Goal: Check status: Verify the current state of an ongoing process or item

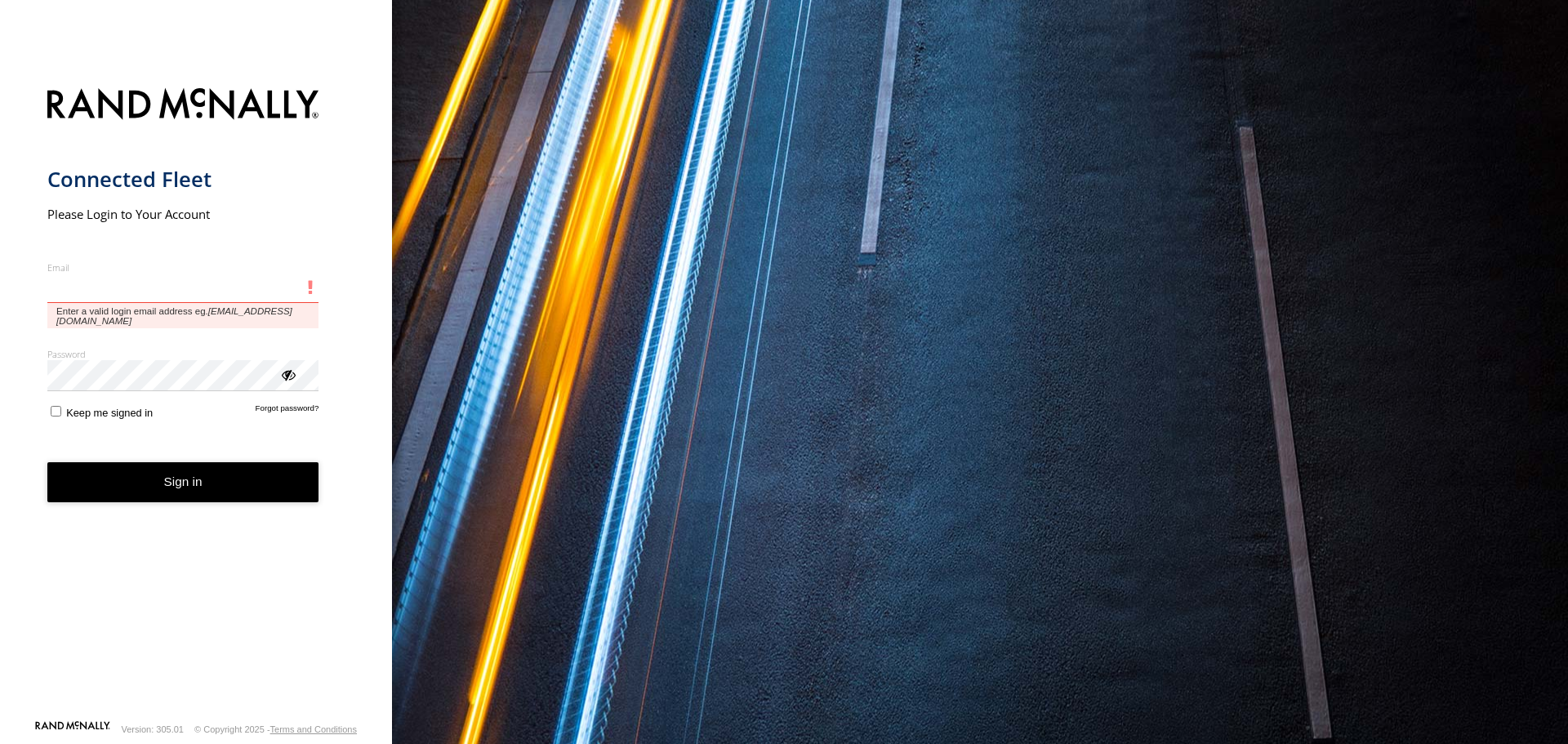
type input "**********"
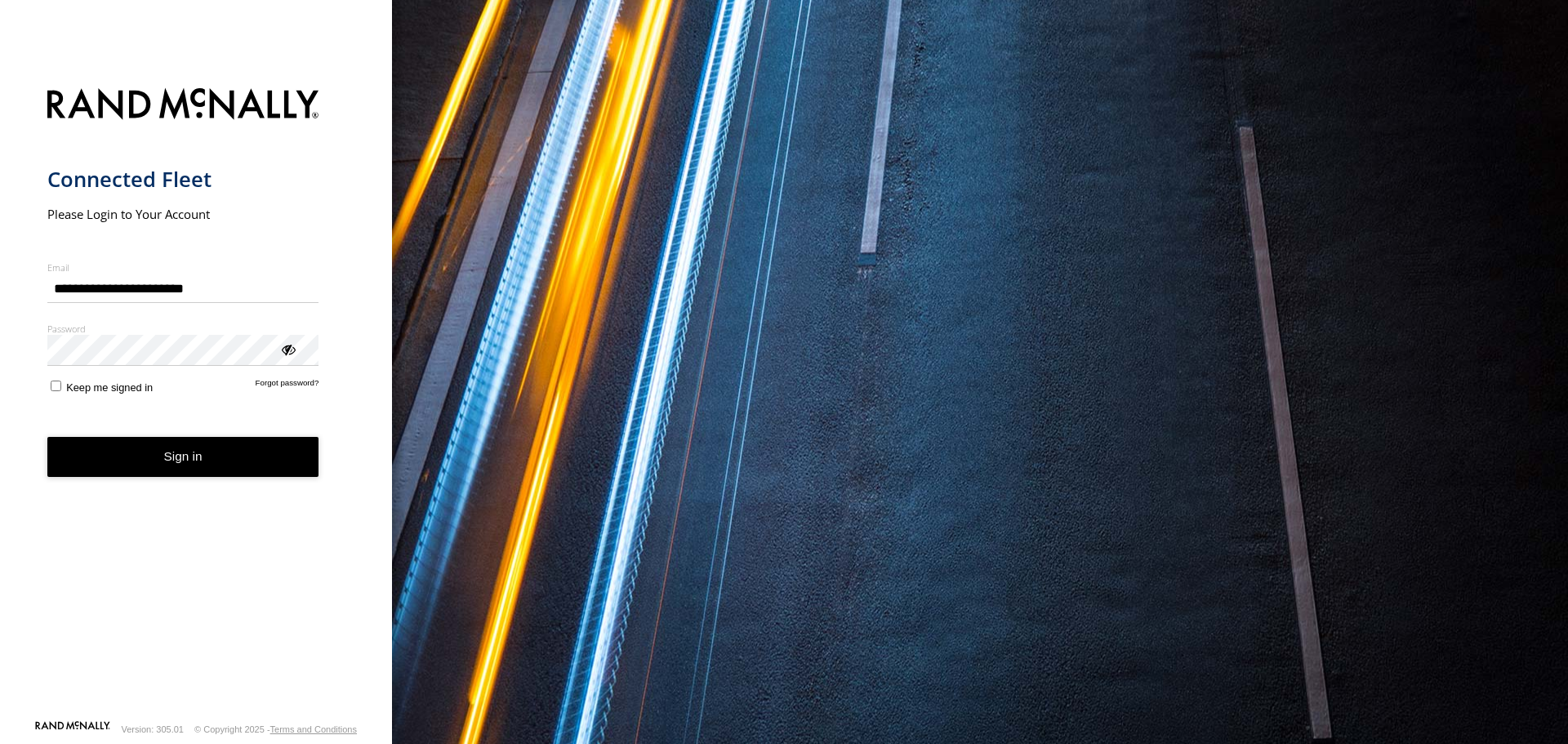
click at [175, 453] on button "Sign in" at bounding box center [184, 457] width 272 height 40
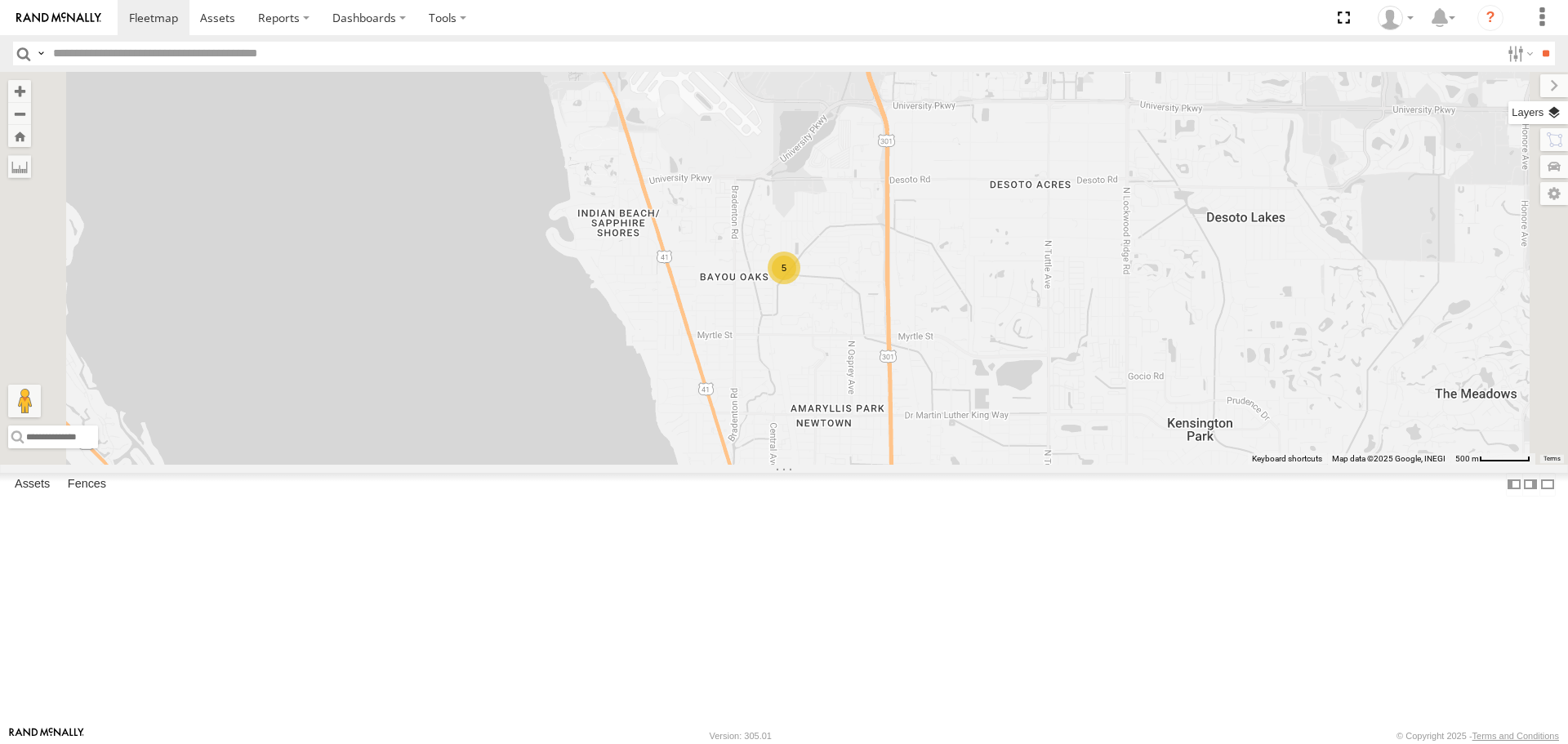
click at [1552, 114] on label at bounding box center [1538, 113] width 60 height 23
click at [0, 0] on span "Basemaps" at bounding box center [0, 0] width 0 height 0
click at [0, 0] on span "Roadmap" at bounding box center [0, 0] width 0 height 0
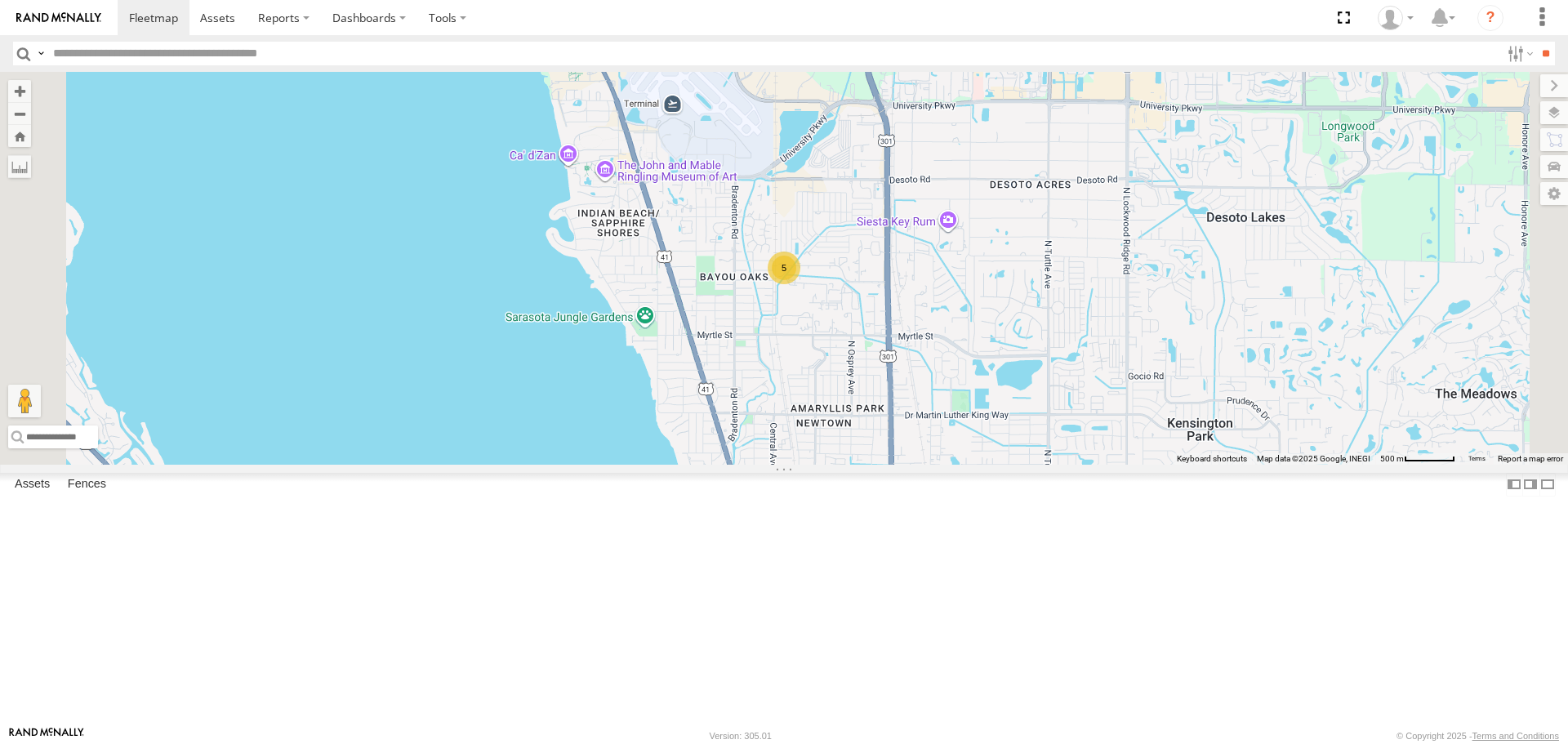
click at [0, 0] on span "Overlays" at bounding box center [0, 0] width 0 height 0
click at [0, 0] on span "Traffic" at bounding box center [0, 0] width 0 height 0
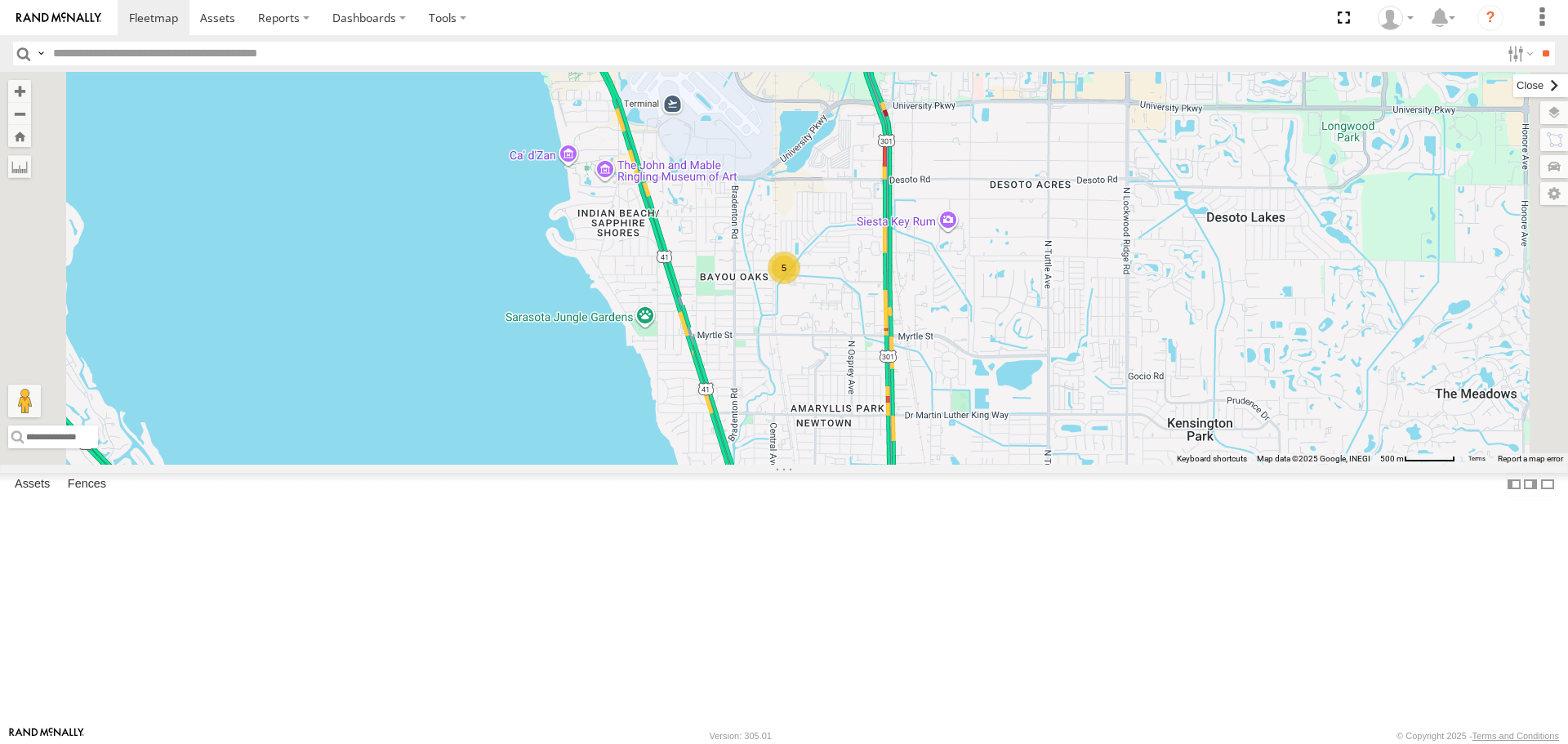
click at [1513, 94] on label at bounding box center [1540, 86] width 55 height 23
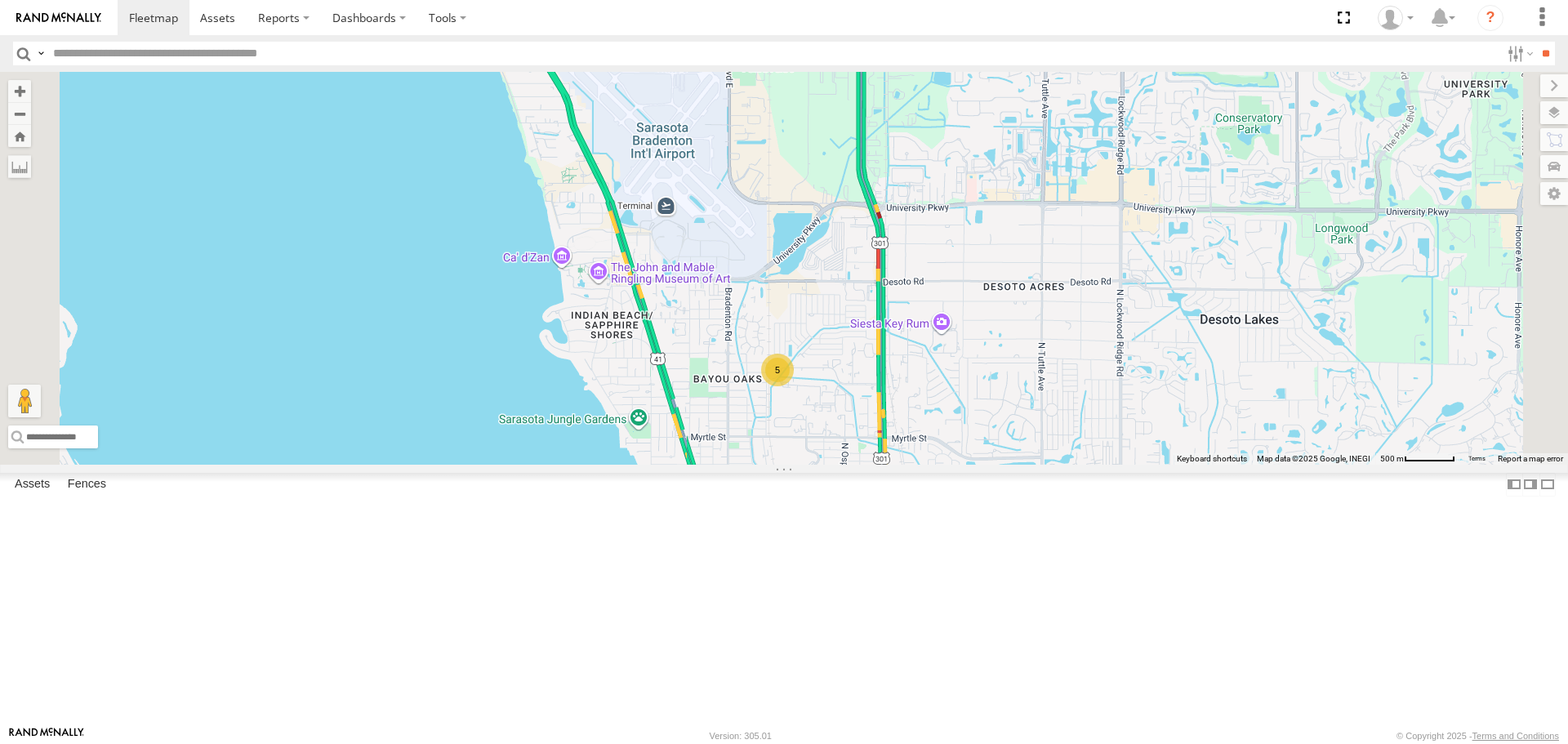
drag, startPoint x: 1161, startPoint y: 218, endPoint x: 1153, endPoint y: 332, distance: 114.3
click at [1153, 332] on div "5" at bounding box center [784, 268] width 1568 height 392
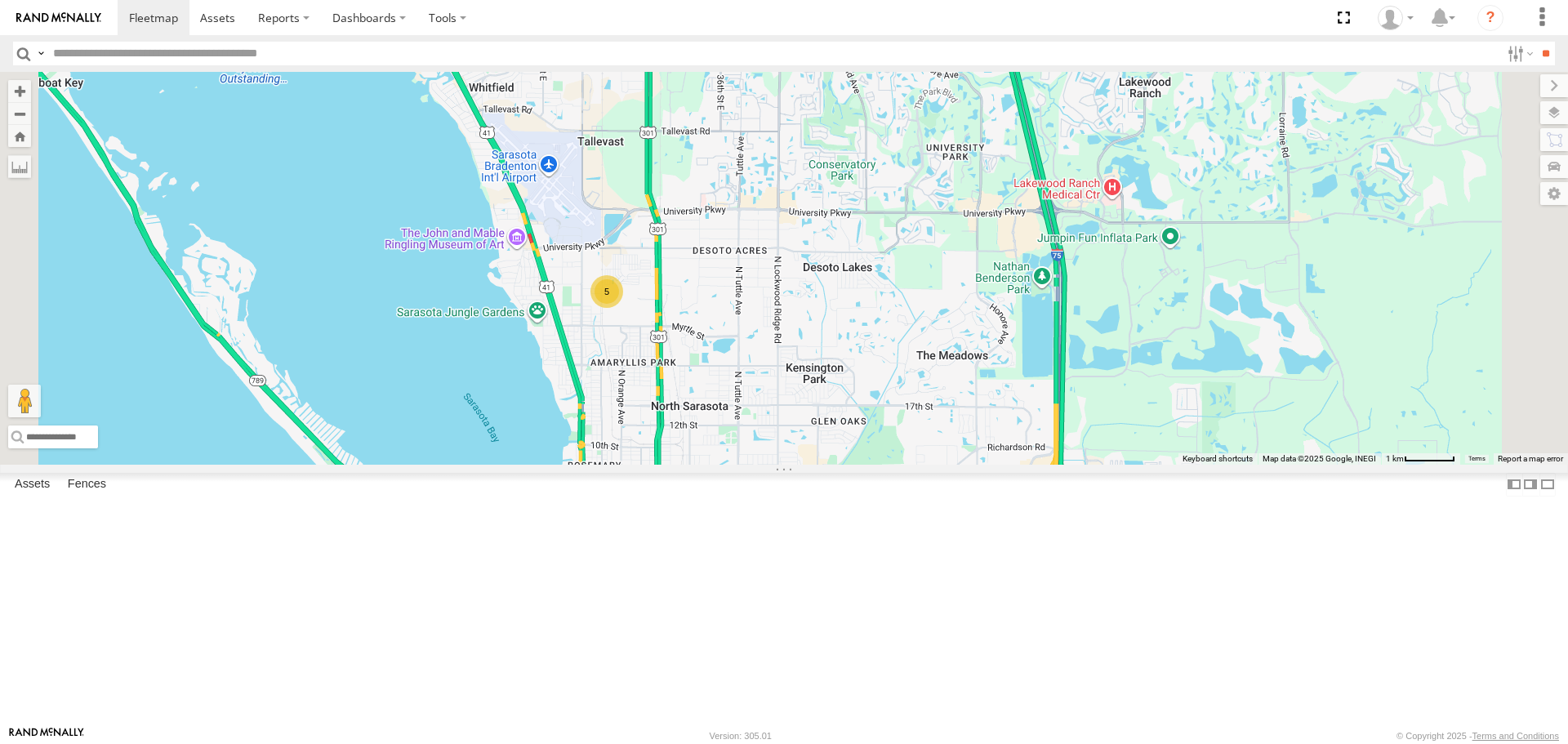
click at [623, 308] on div "5" at bounding box center [606, 291] width 32 height 32
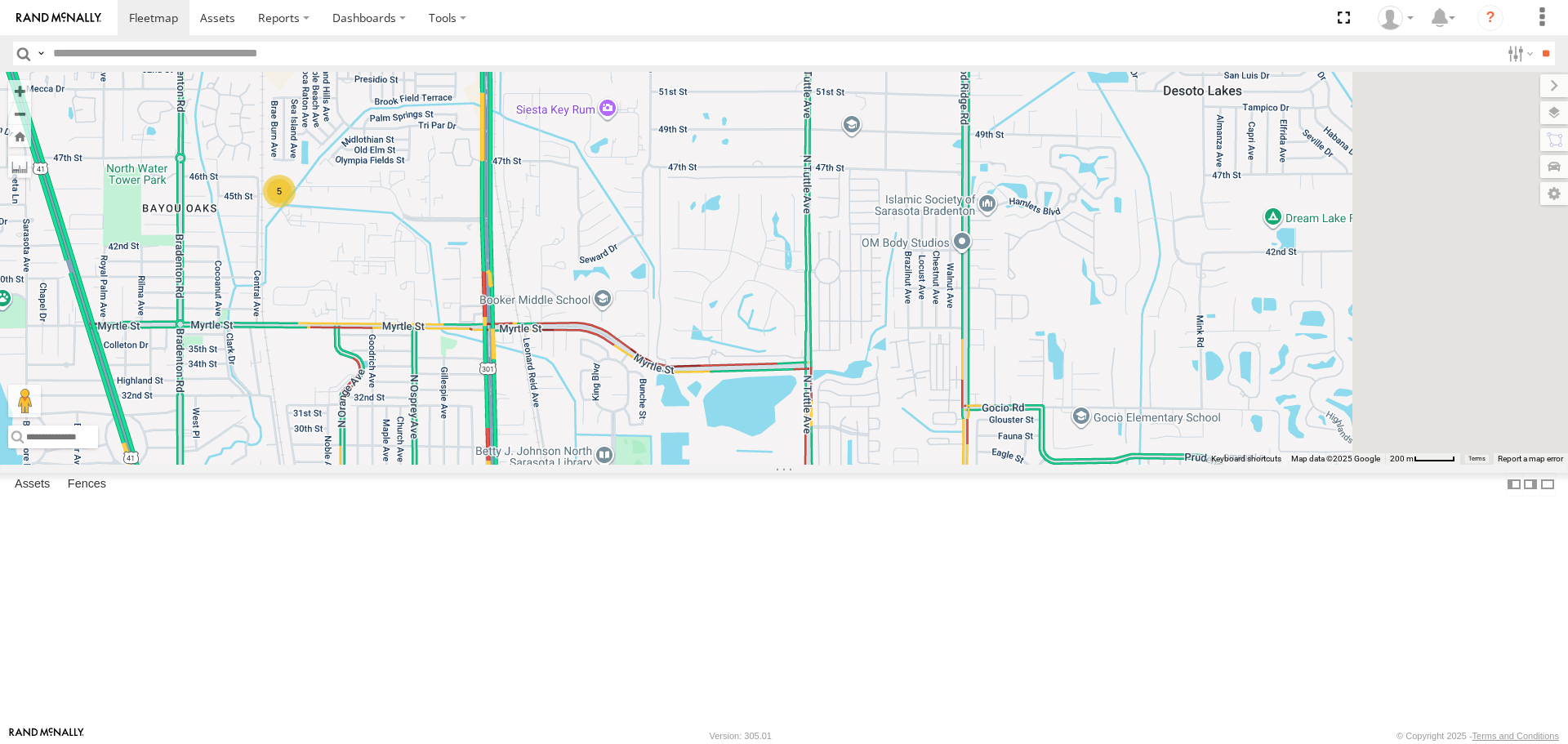
drag, startPoint x: 811, startPoint y: 452, endPoint x: 591, endPoint y: 392, distance: 228.0
click at [591, 392] on div "5" at bounding box center [784, 268] width 1568 height 392
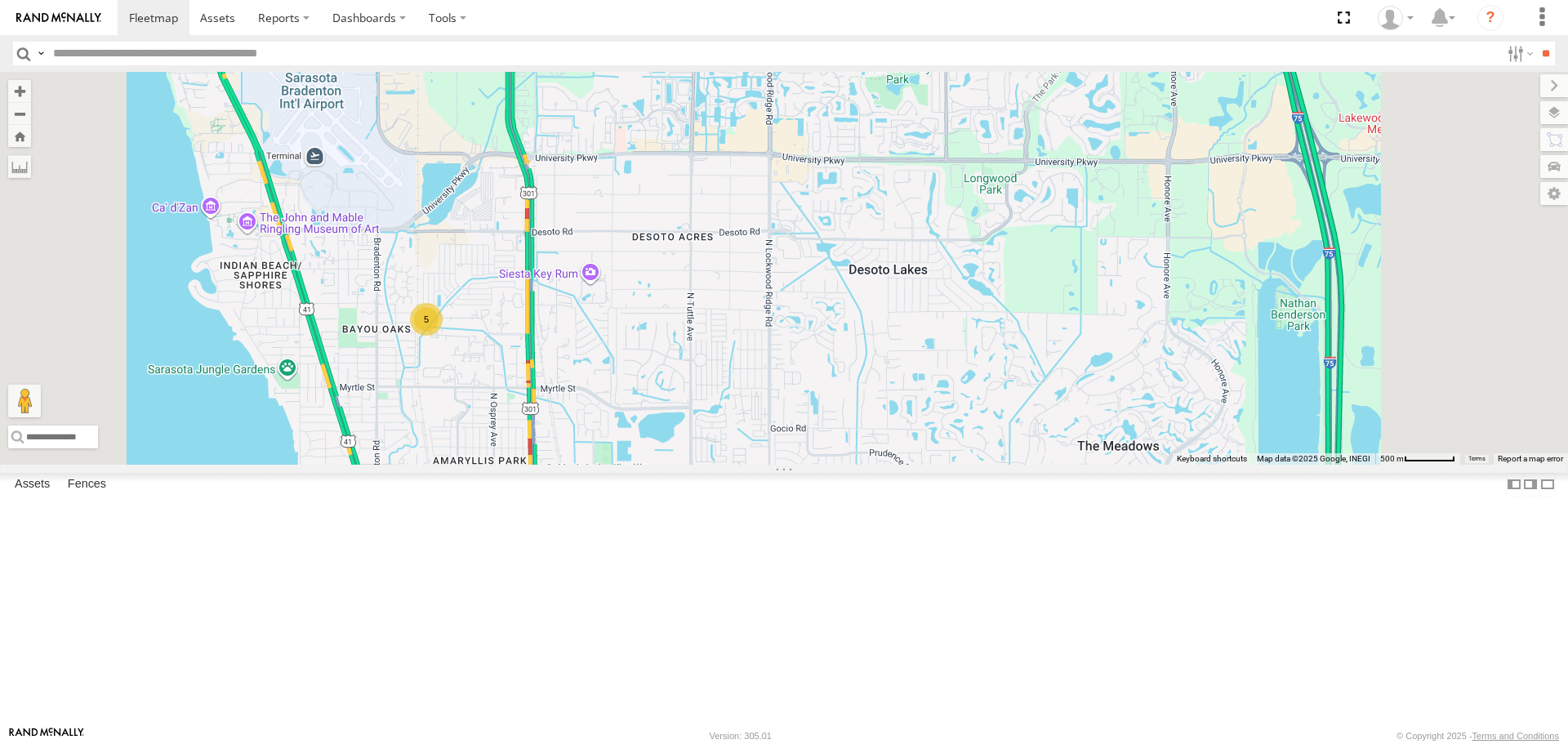
click at [0, 0] on link at bounding box center [0, 0] width 0 height 0
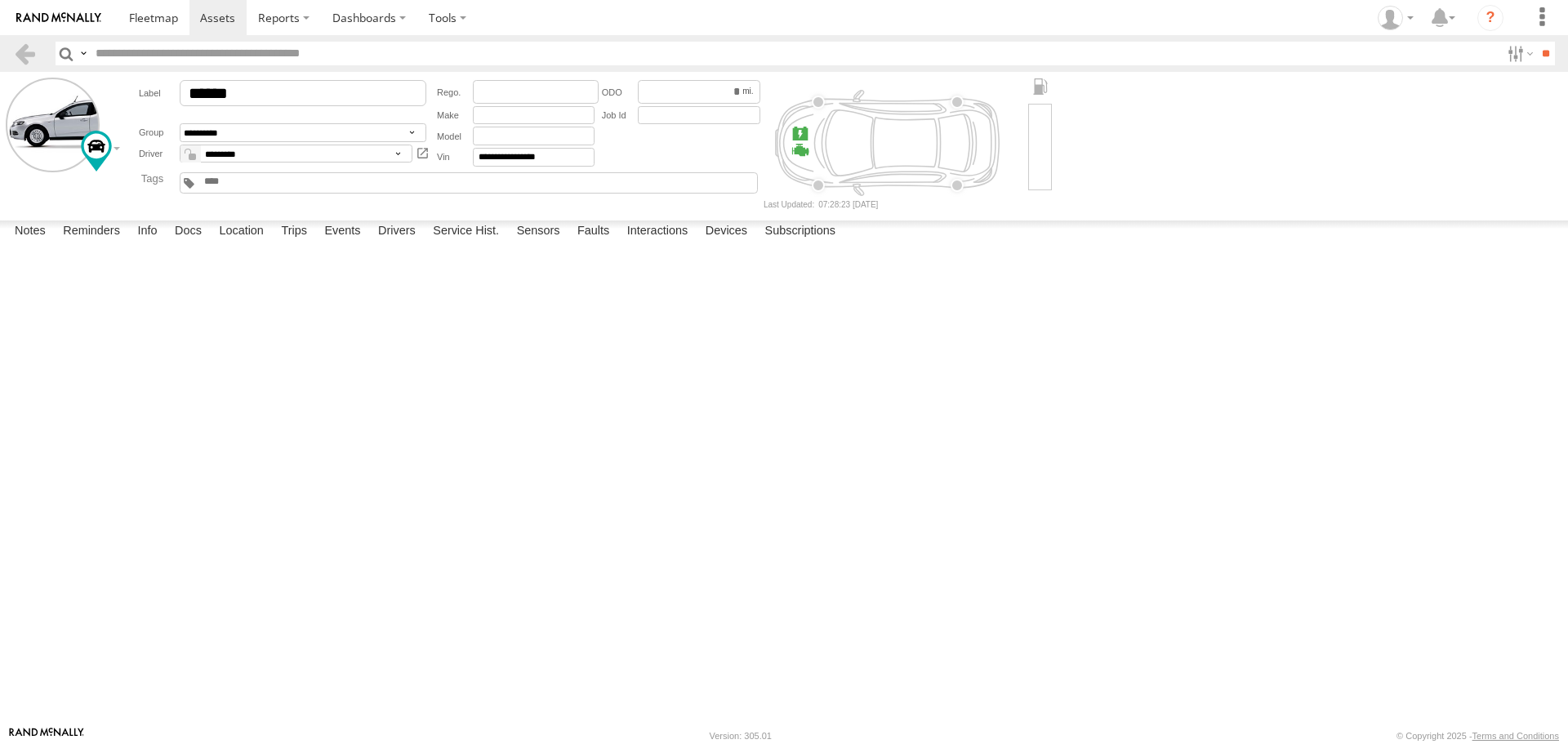
click at [0, 0] on label at bounding box center [0, 0] width 0 height 0
drag, startPoint x: 928, startPoint y: 453, endPoint x: 913, endPoint y: 452, distance: 15.0
click at [0, 0] on button "Proceed" at bounding box center [0, 0] width 0 height 0
click at [134, 25] on span at bounding box center [153, 17] width 49 height 15
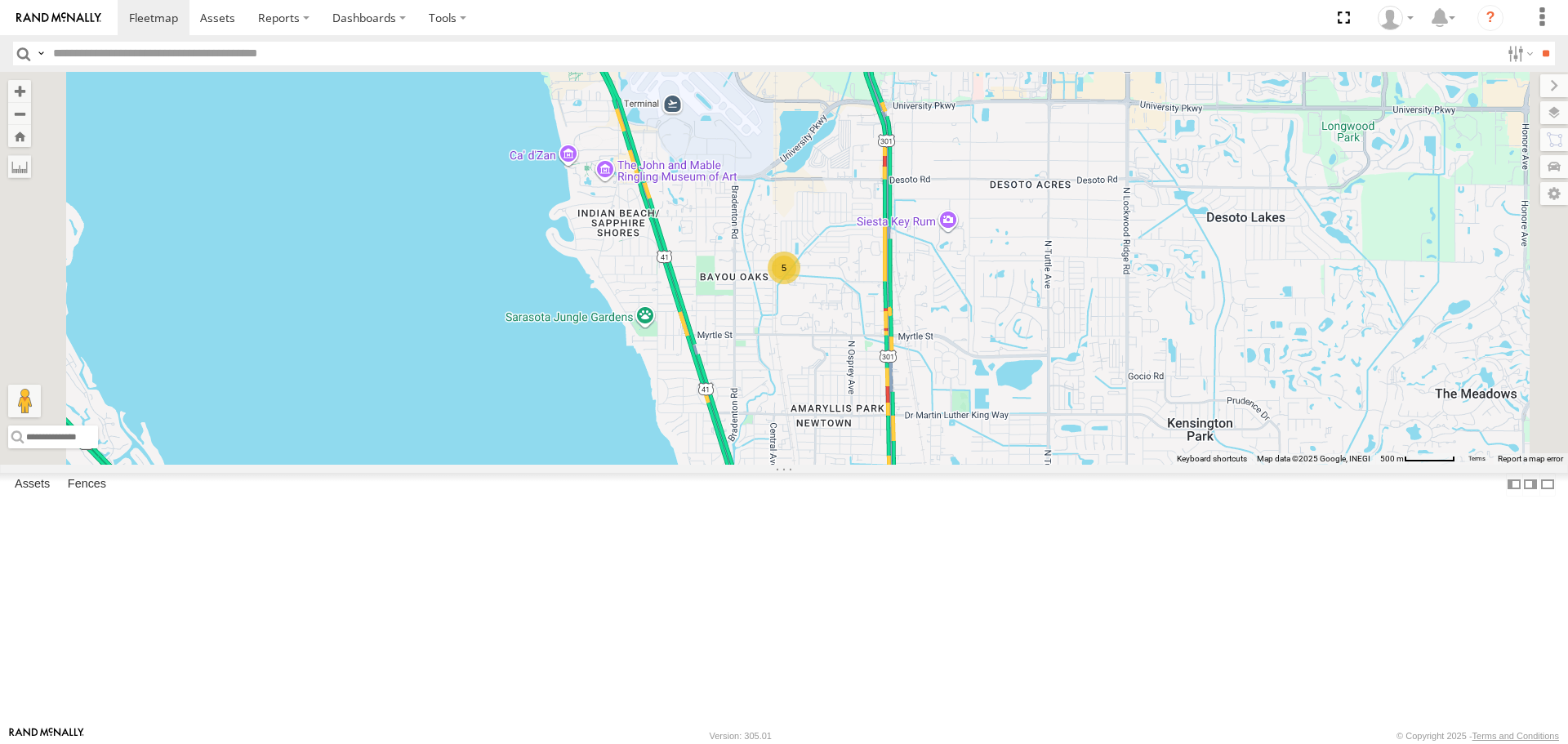
click at [0, 0] on link at bounding box center [0, 0] width 0 height 0
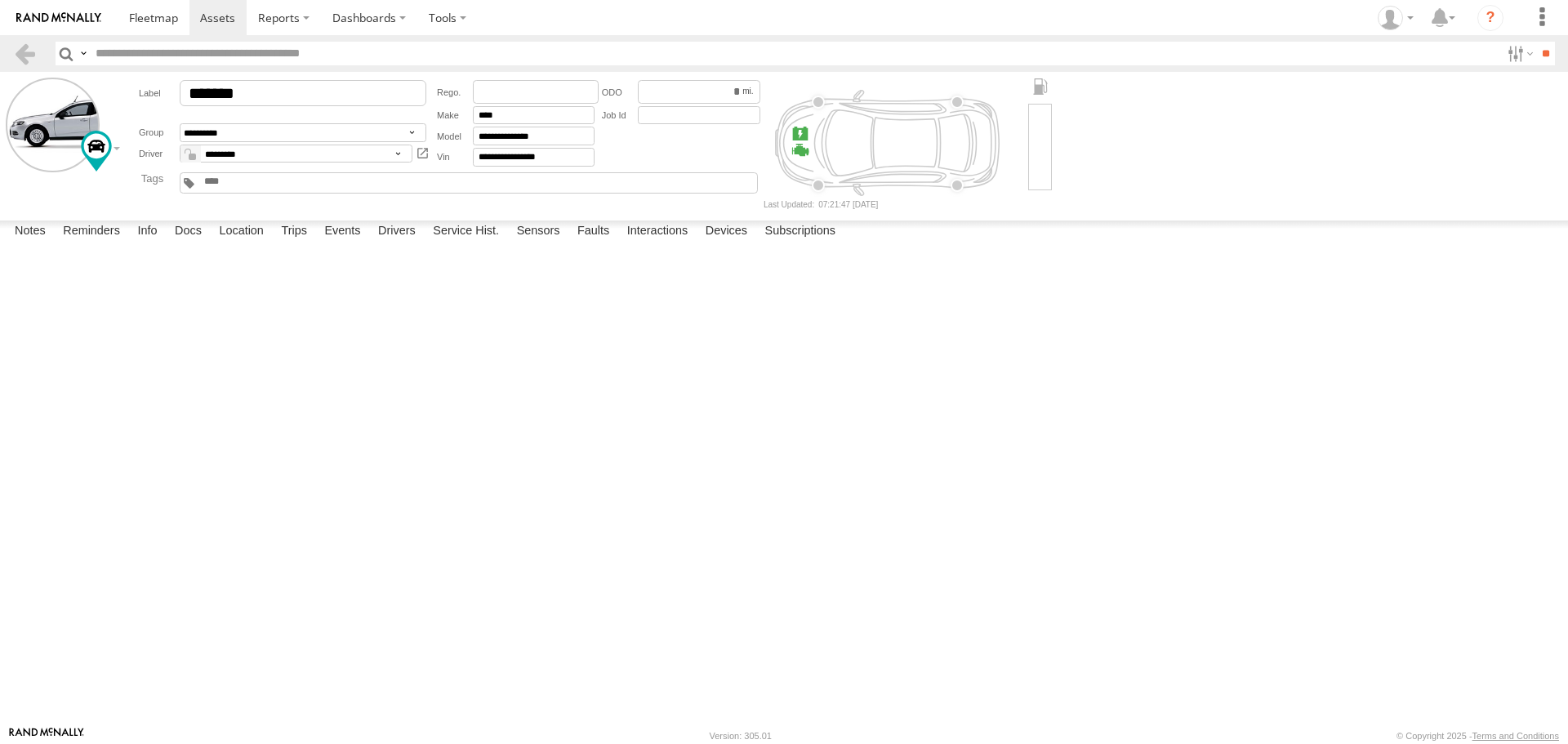
click at [0, 0] on label at bounding box center [0, 0] width 0 height 0
click at [0, 0] on button "Proceed" at bounding box center [0, 0] width 0 height 0
click at [154, 27] on link at bounding box center [153, 17] width 72 height 35
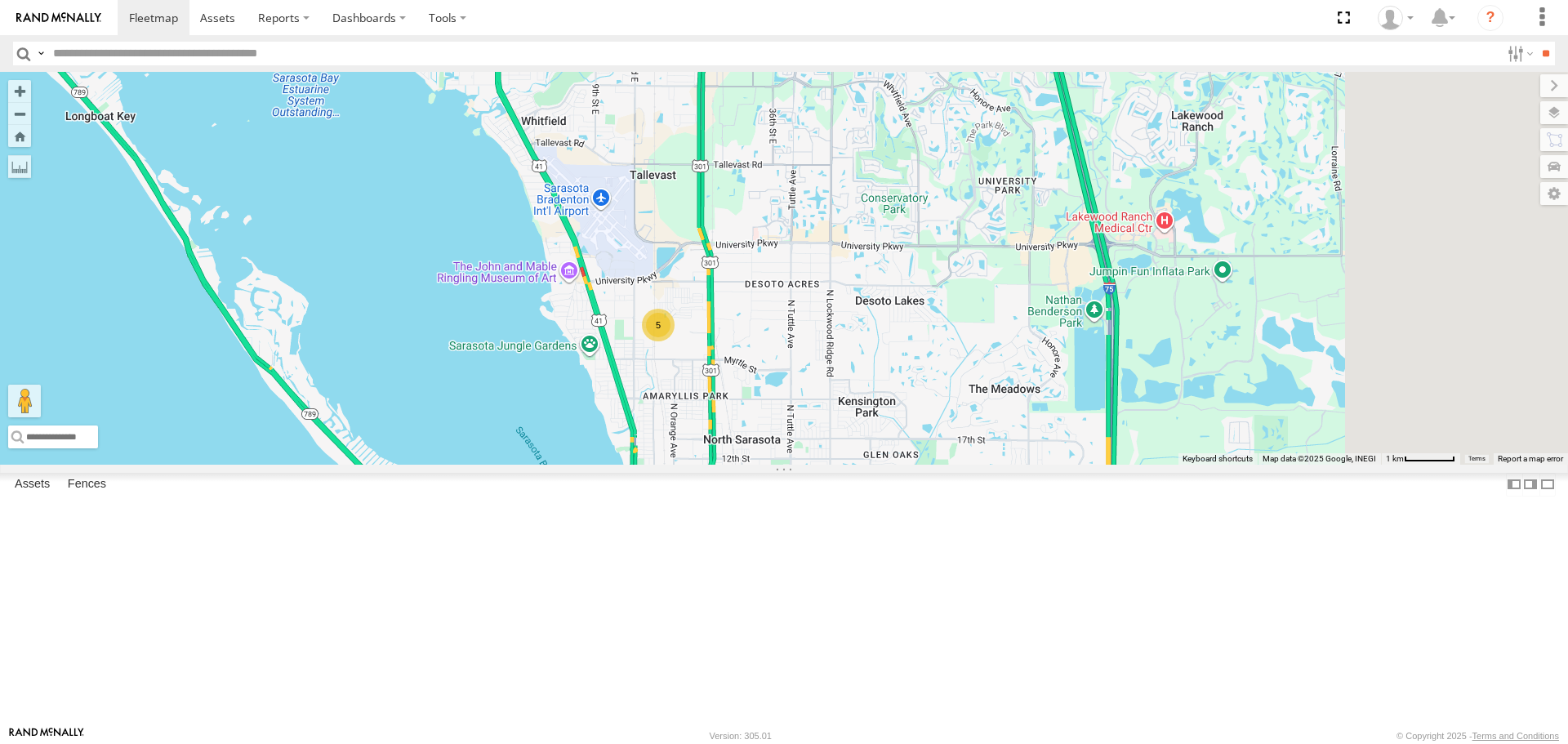
drag, startPoint x: 1047, startPoint y: 450, endPoint x: 882, endPoint y: 493, distance: 170.5
click at [882, 464] on div "5" at bounding box center [784, 268] width 1568 height 392
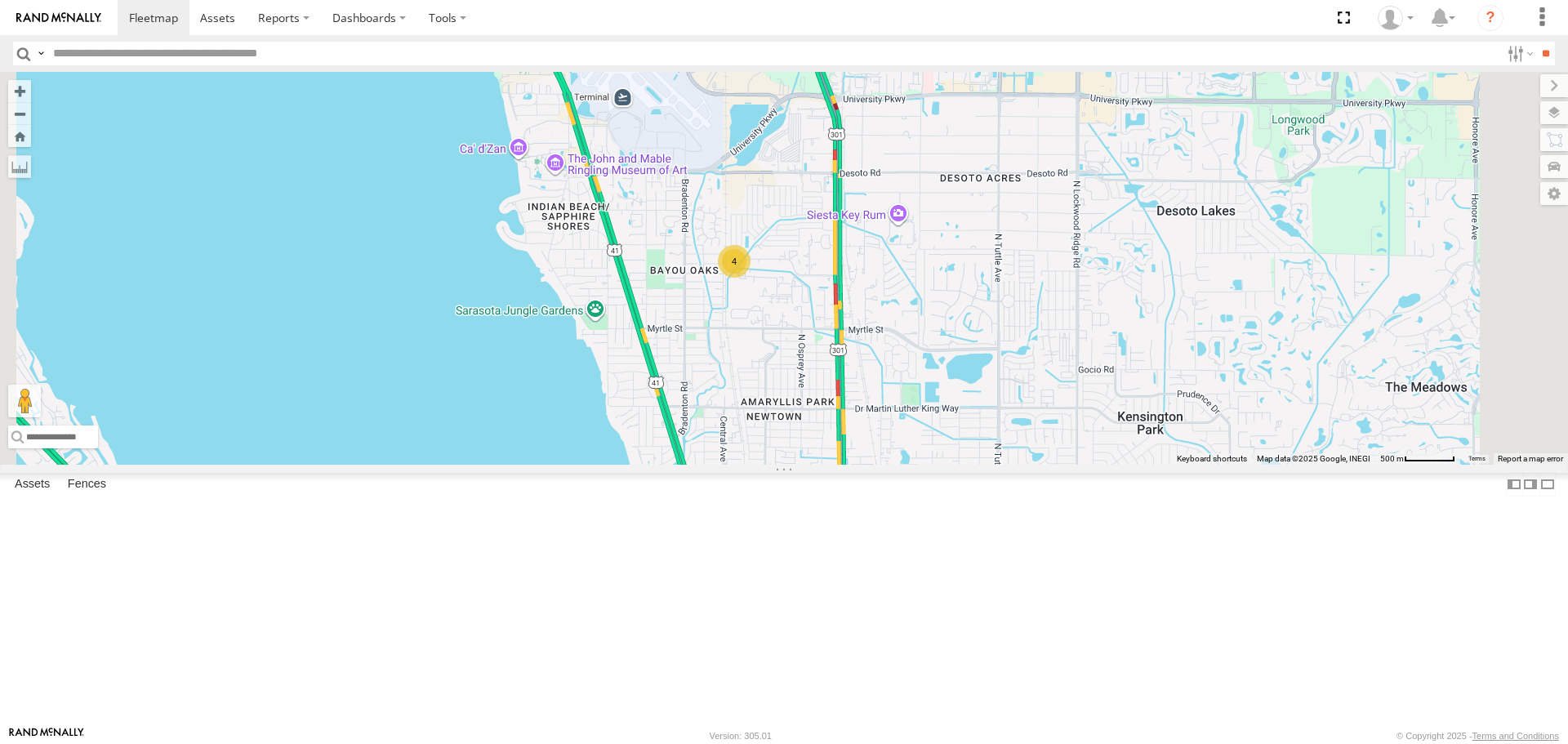
click at [0, 0] on link at bounding box center [0, 0] width 0 height 0
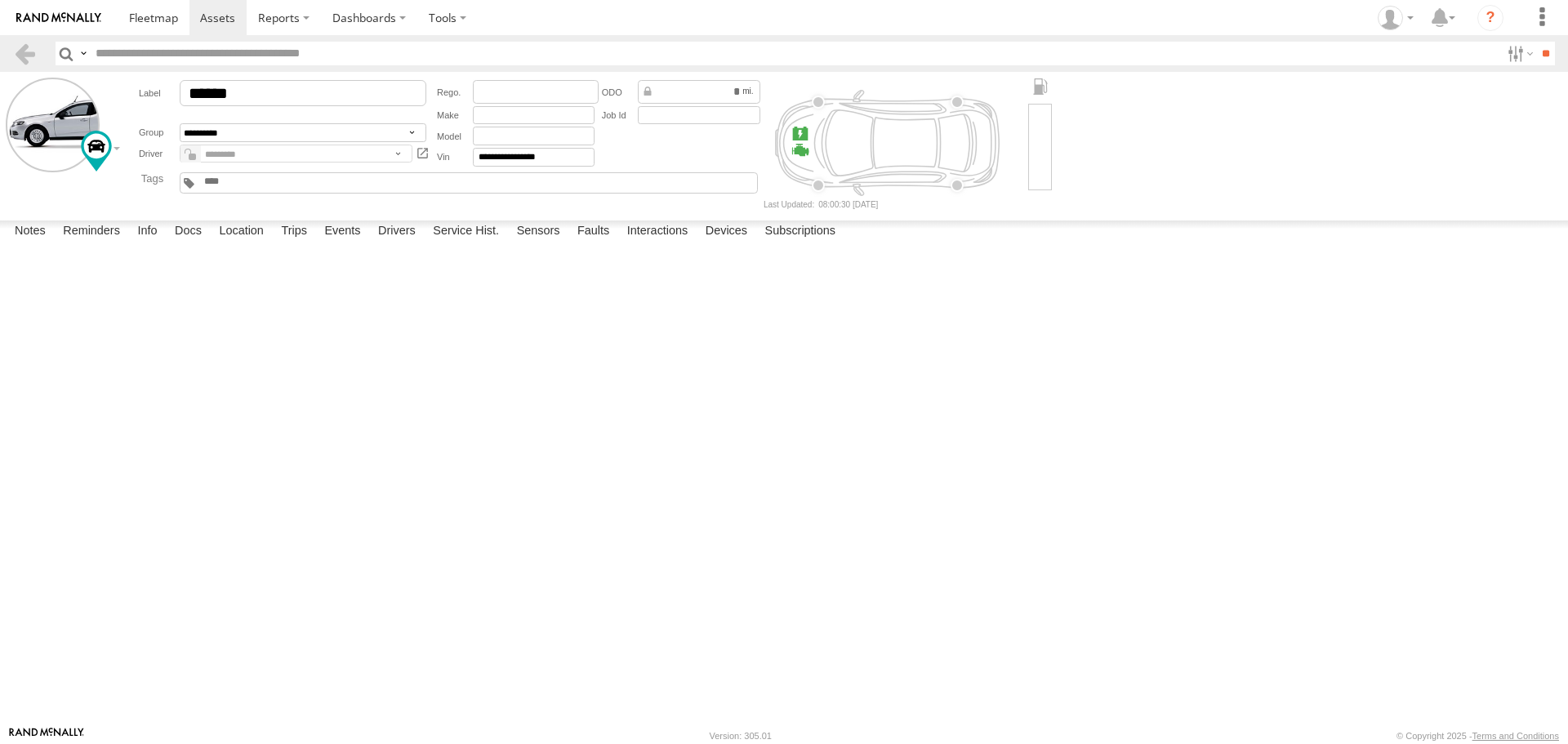
click at [0, 0] on label at bounding box center [0, 0] width 0 height 0
click at [0, 0] on button "Proceed" at bounding box center [0, 0] width 0 height 0
click at [169, 38] on header "Search Query Asset ID Asset Label Registration Manufacturer Model VIN Job ID" at bounding box center [784, 53] width 1568 height 37
click at [167, 28] on link at bounding box center [153, 17] width 72 height 35
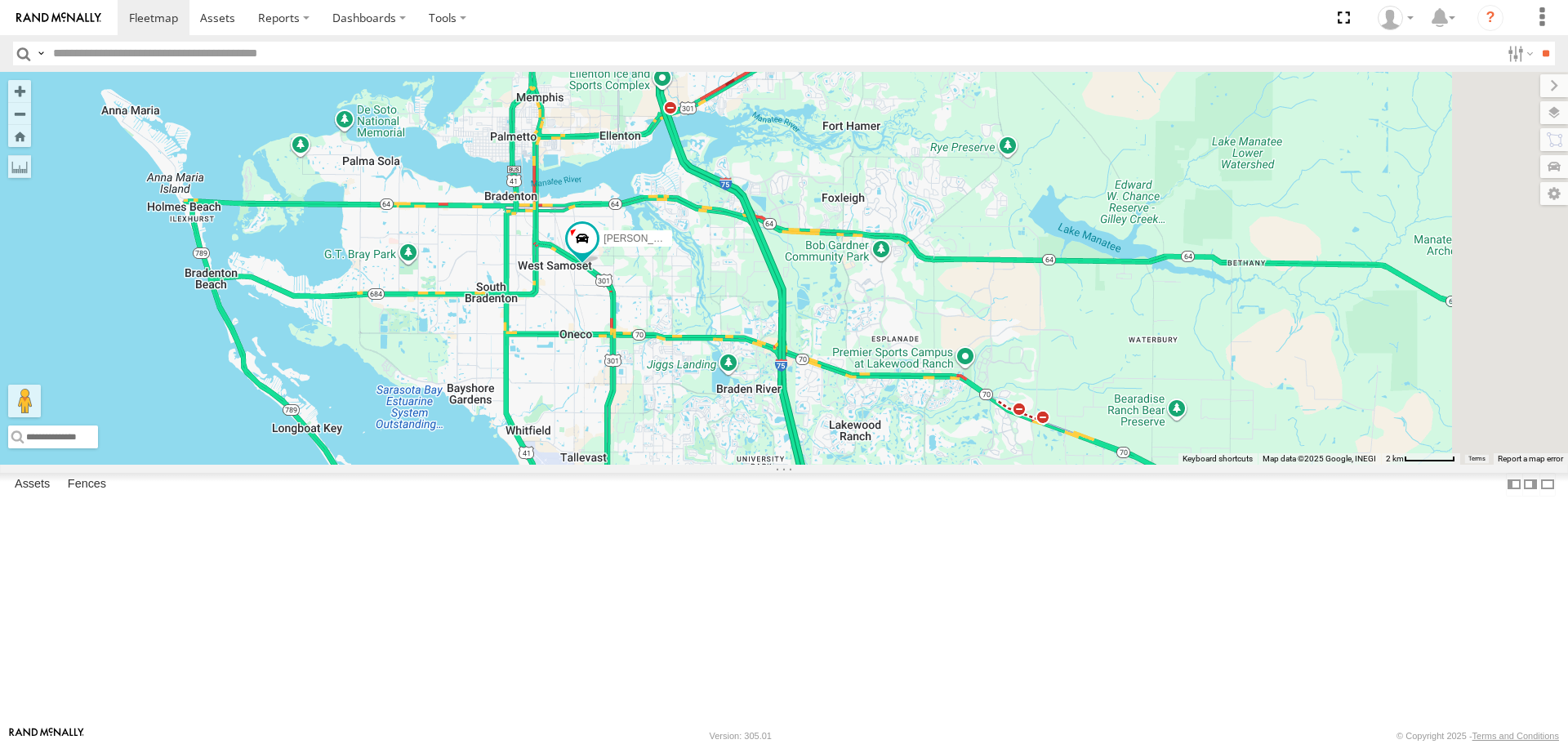
drag, startPoint x: 1183, startPoint y: 335, endPoint x: 885, endPoint y: 431, distance: 313.1
click at [885, 431] on div "Robert 4" at bounding box center [784, 268] width 1568 height 392
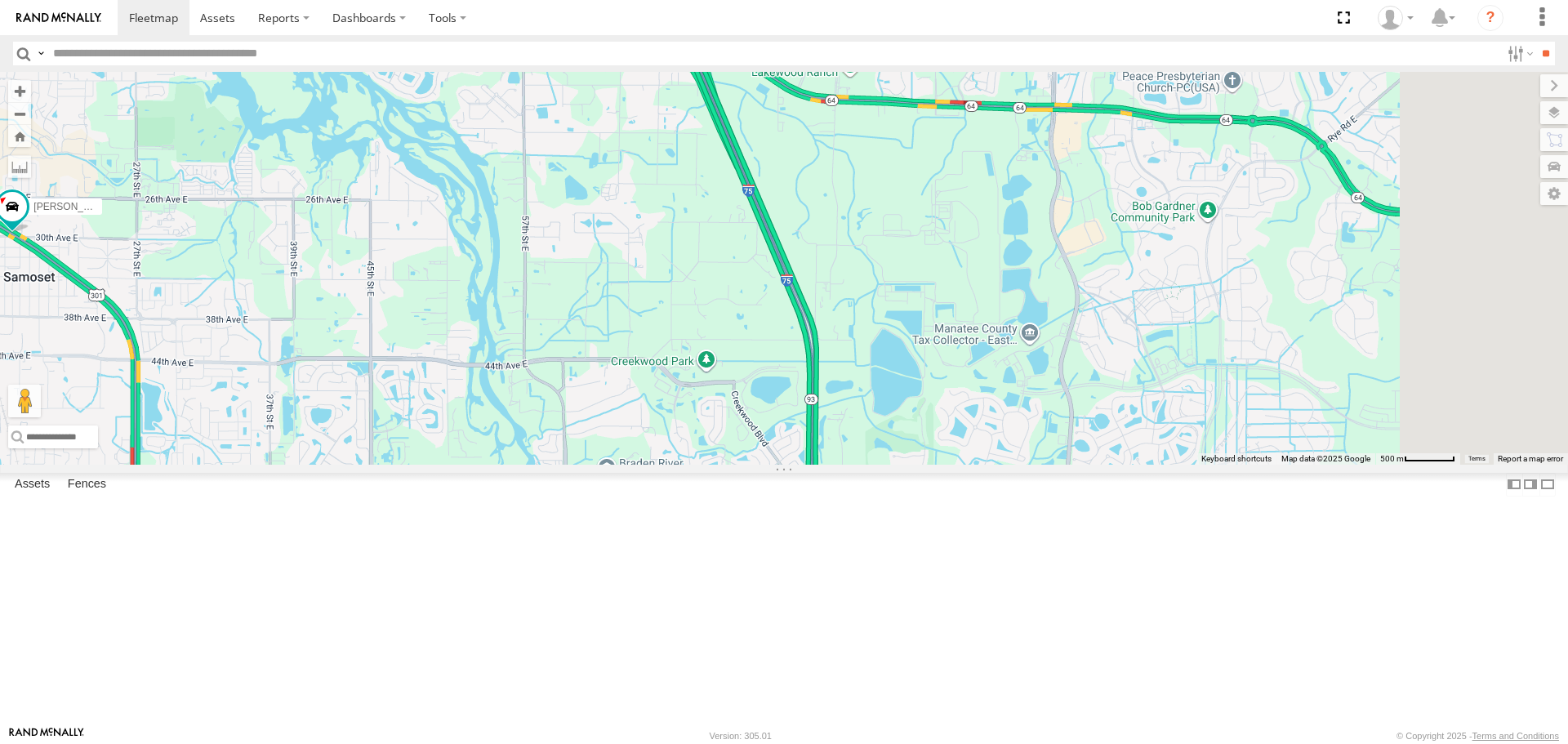
drag, startPoint x: 891, startPoint y: 504, endPoint x: 738, endPoint y: 428, distance: 170.8
click at [738, 428] on div "[PERSON_NAME]" at bounding box center [784, 268] width 1568 height 392
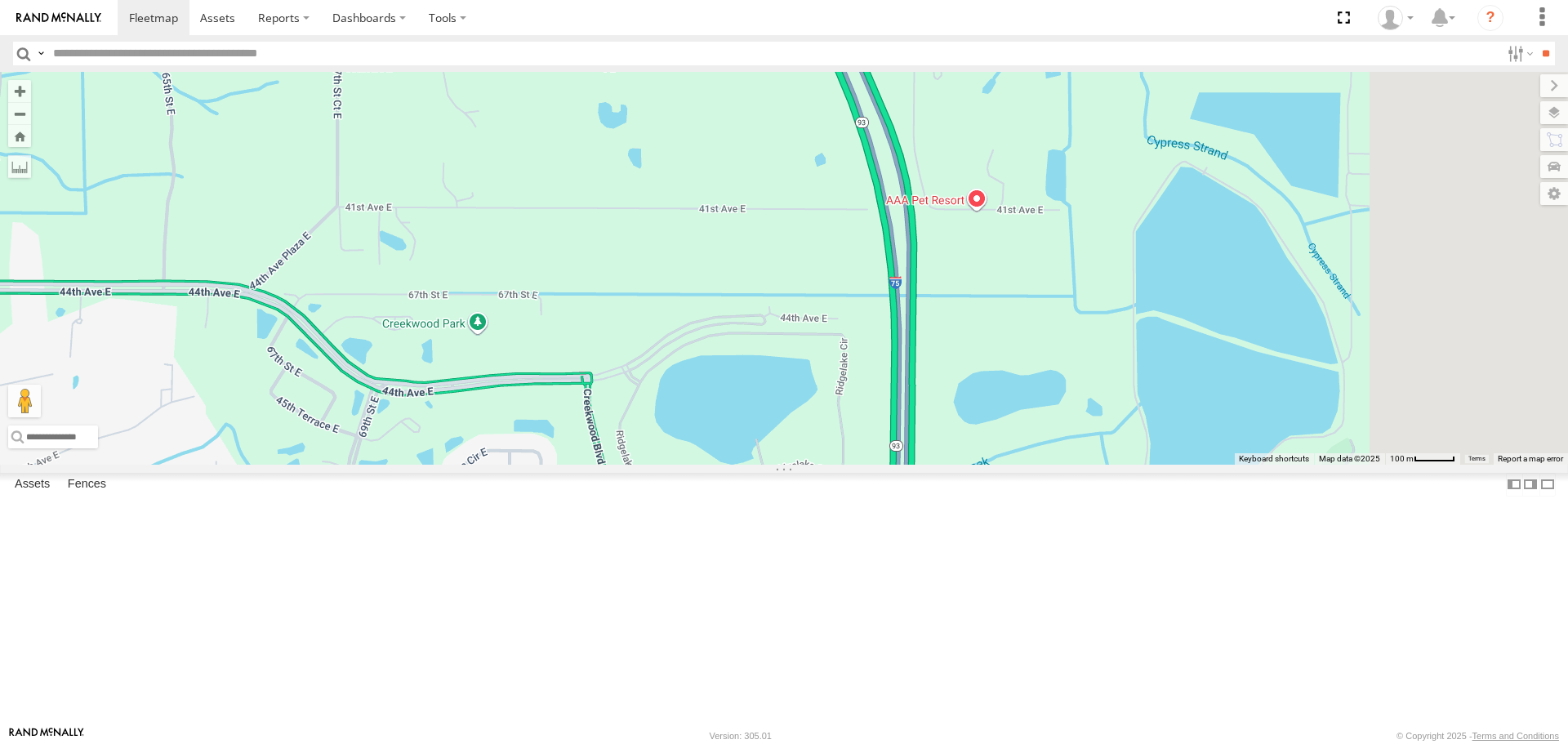
drag, startPoint x: 913, startPoint y: 520, endPoint x: 614, endPoint y: 509, distance: 299.2
click at [614, 464] on div "[PERSON_NAME]" at bounding box center [784, 268] width 1568 height 392
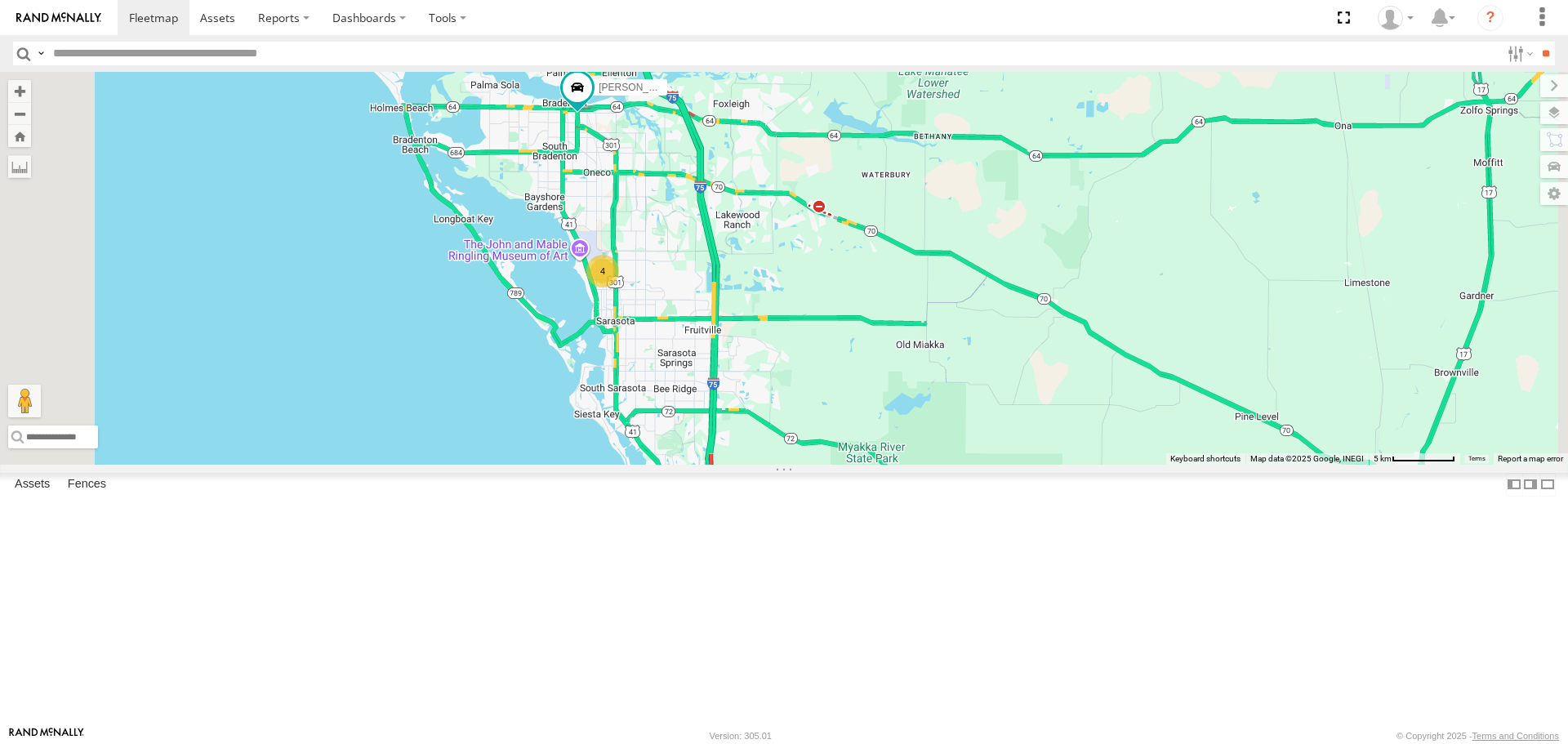
drag, startPoint x: 813, startPoint y: 452, endPoint x: 835, endPoint y: 274, distance: 179.4
click at [835, 279] on div "[PERSON_NAME] 4" at bounding box center [784, 268] width 1568 height 392
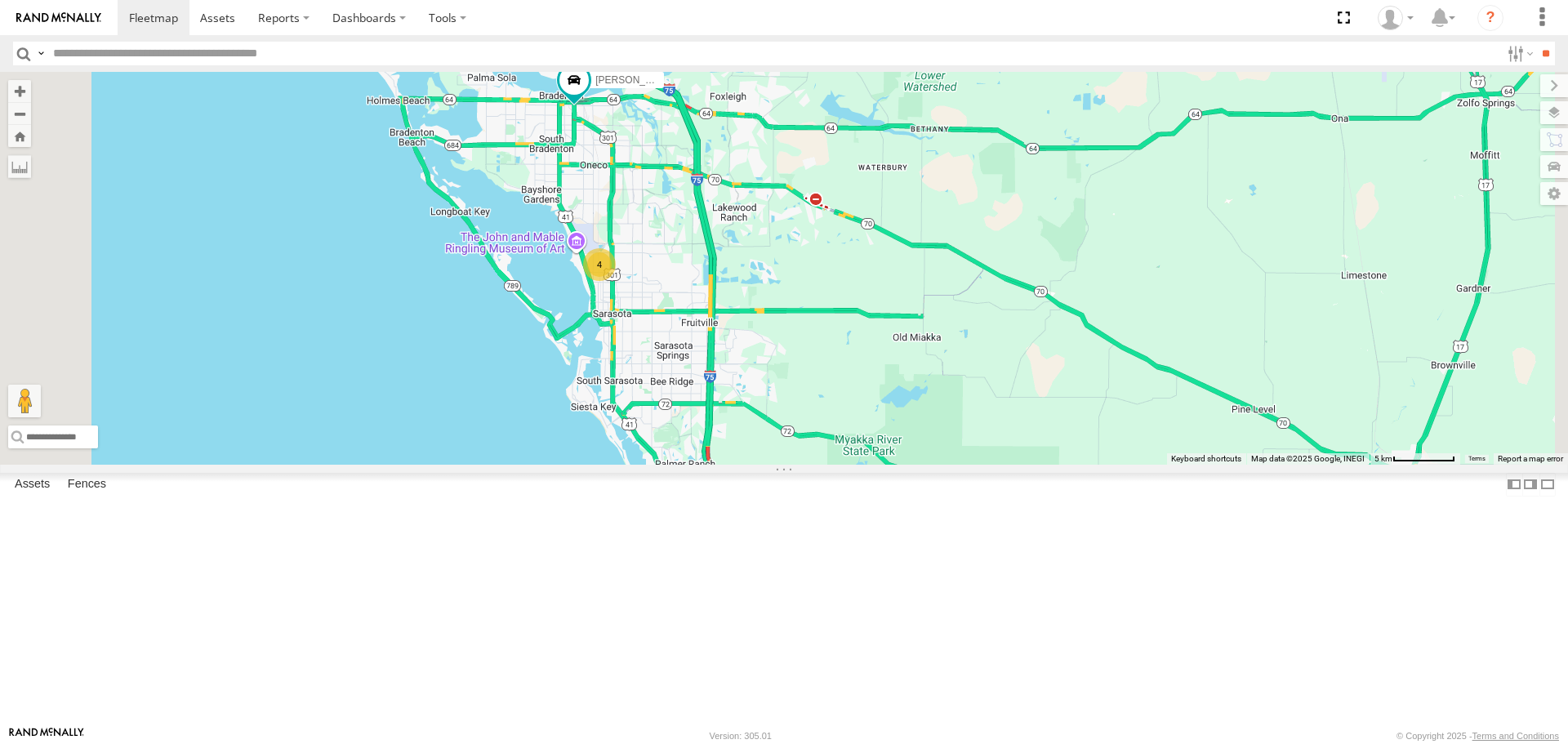
click at [1332, 464] on div "[PERSON_NAME] 4" at bounding box center [784, 268] width 1568 height 392
click at [616, 281] on div "4" at bounding box center [599, 264] width 32 height 32
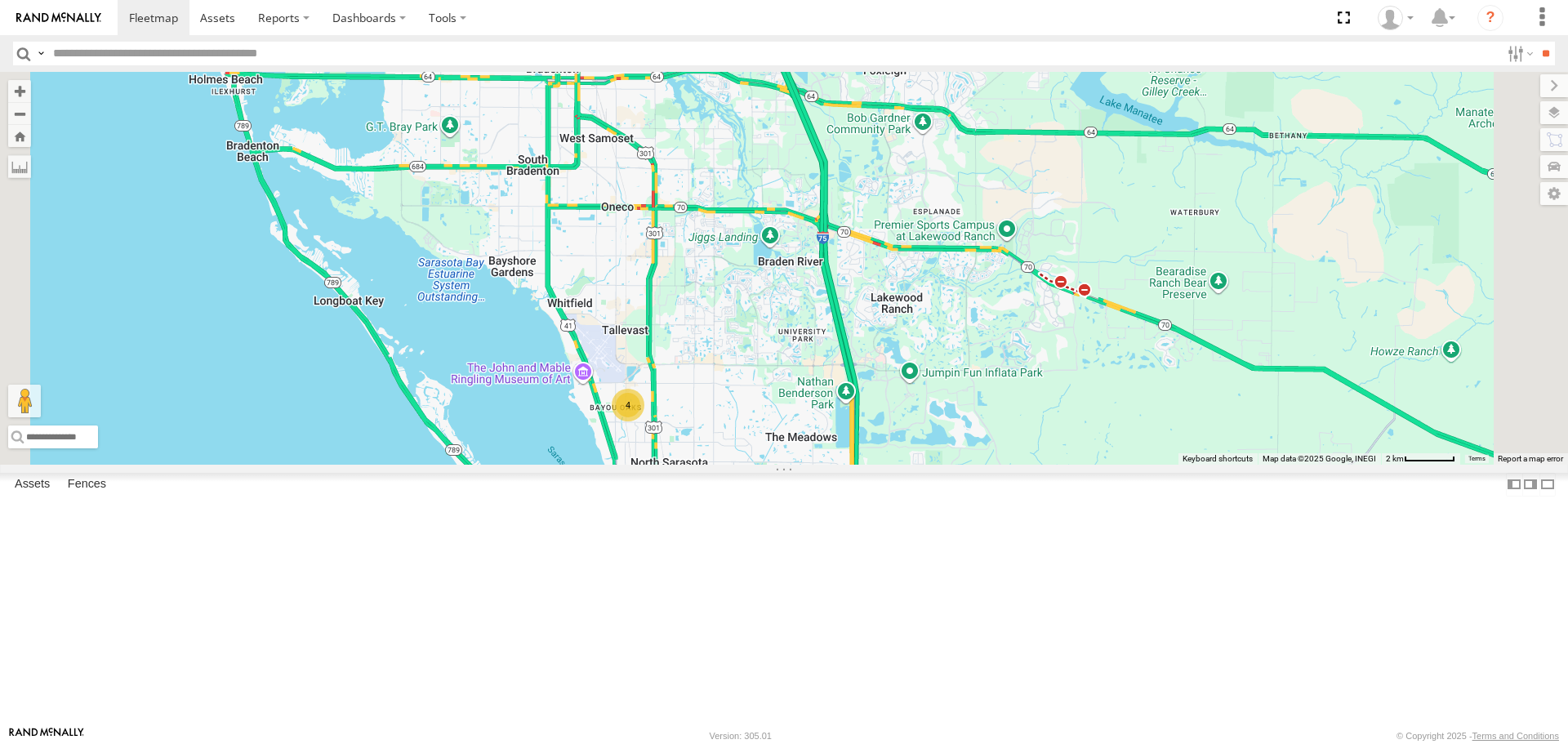
drag, startPoint x: 890, startPoint y: 285, endPoint x: 840, endPoint y: 476, distance: 197.4
click at [840, 464] on div "4" at bounding box center [784, 268] width 1568 height 392
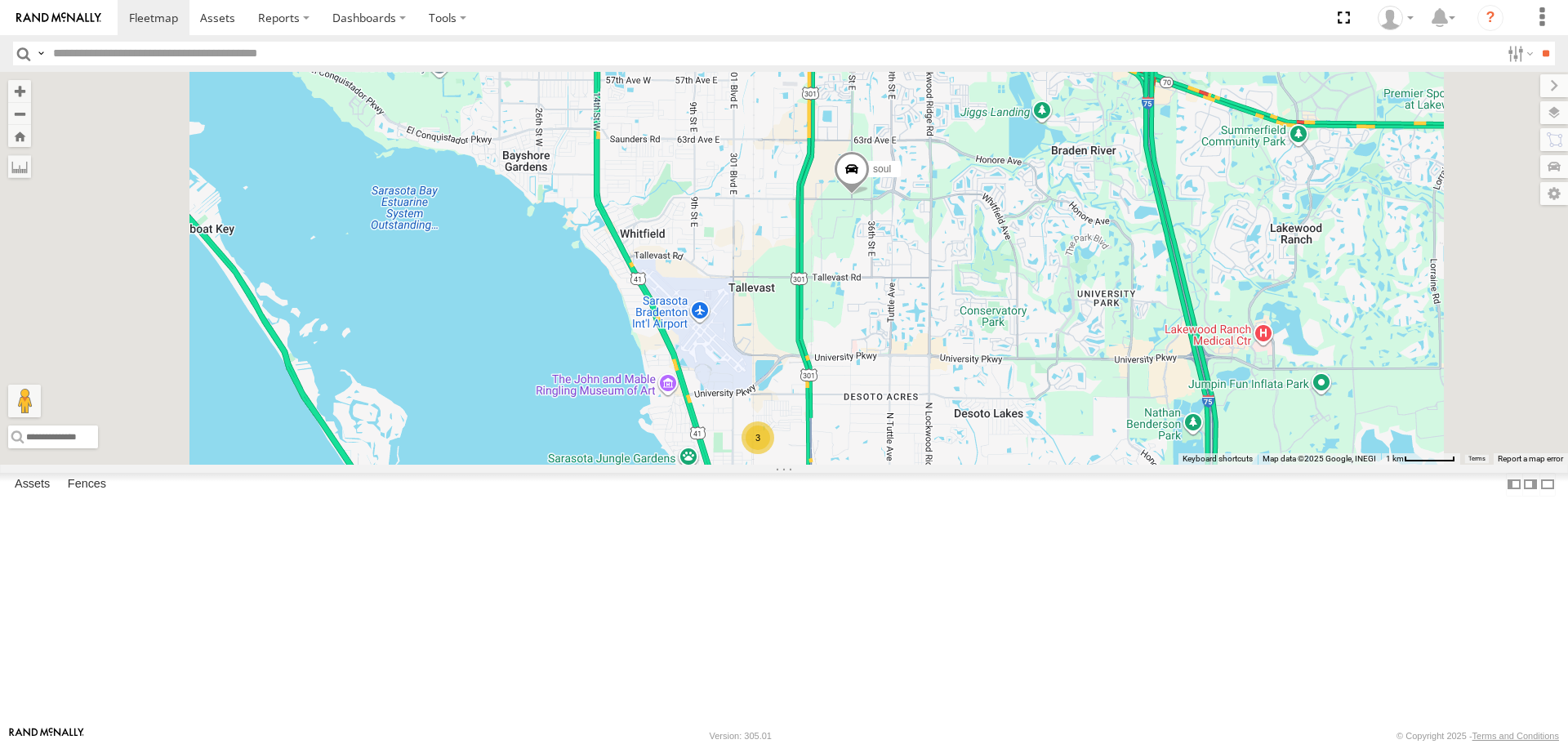
click at [0, 0] on link at bounding box center [0, 0] width 0 height 0
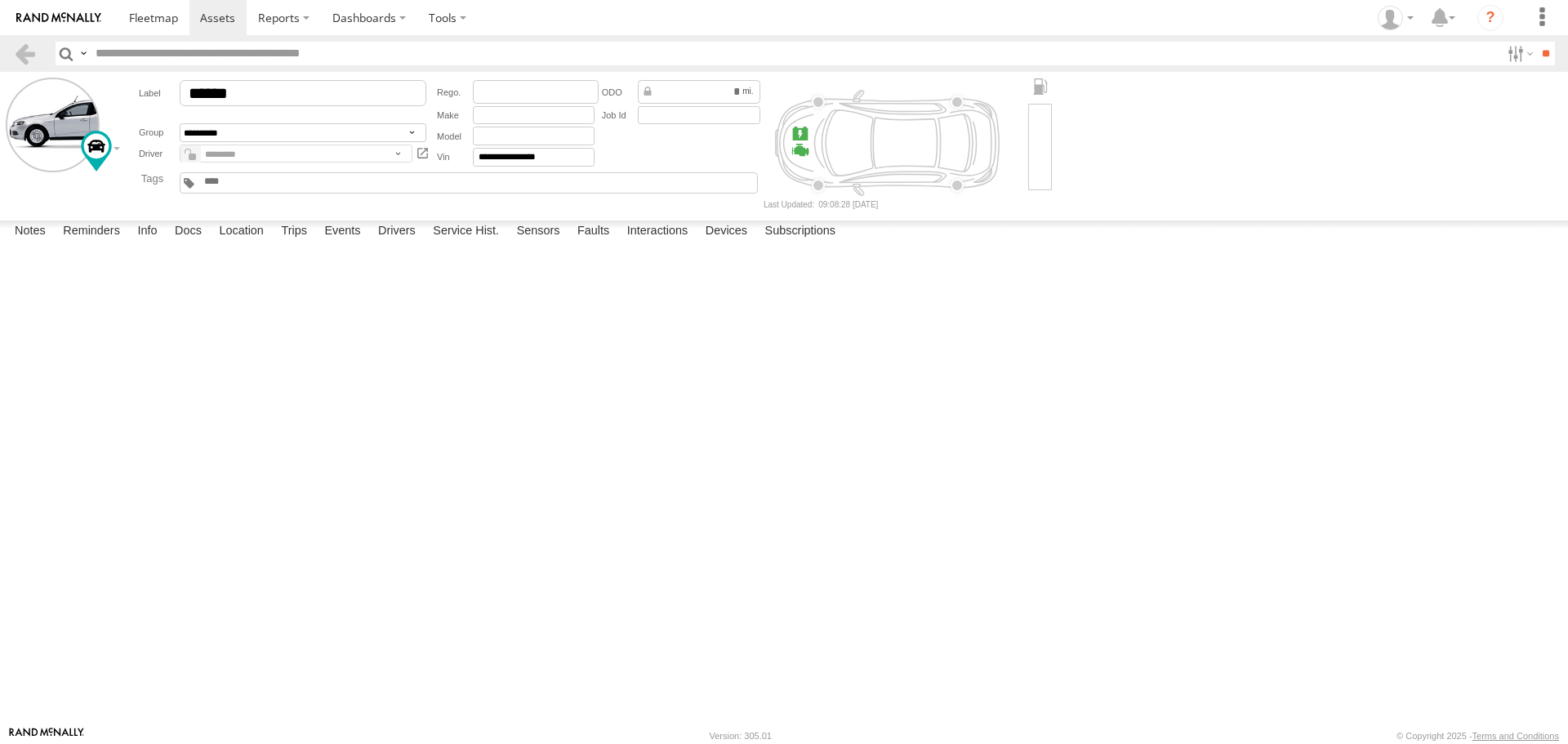
click at [0, 0] on label at bounding box center [0, 0] width 0 height 0
click at [0, 0] on button "Proceed" at bounding box center [0, 0] width 0 height 0
click at [171, 16] on span at bounding box center [153, 17] width 49 height 15
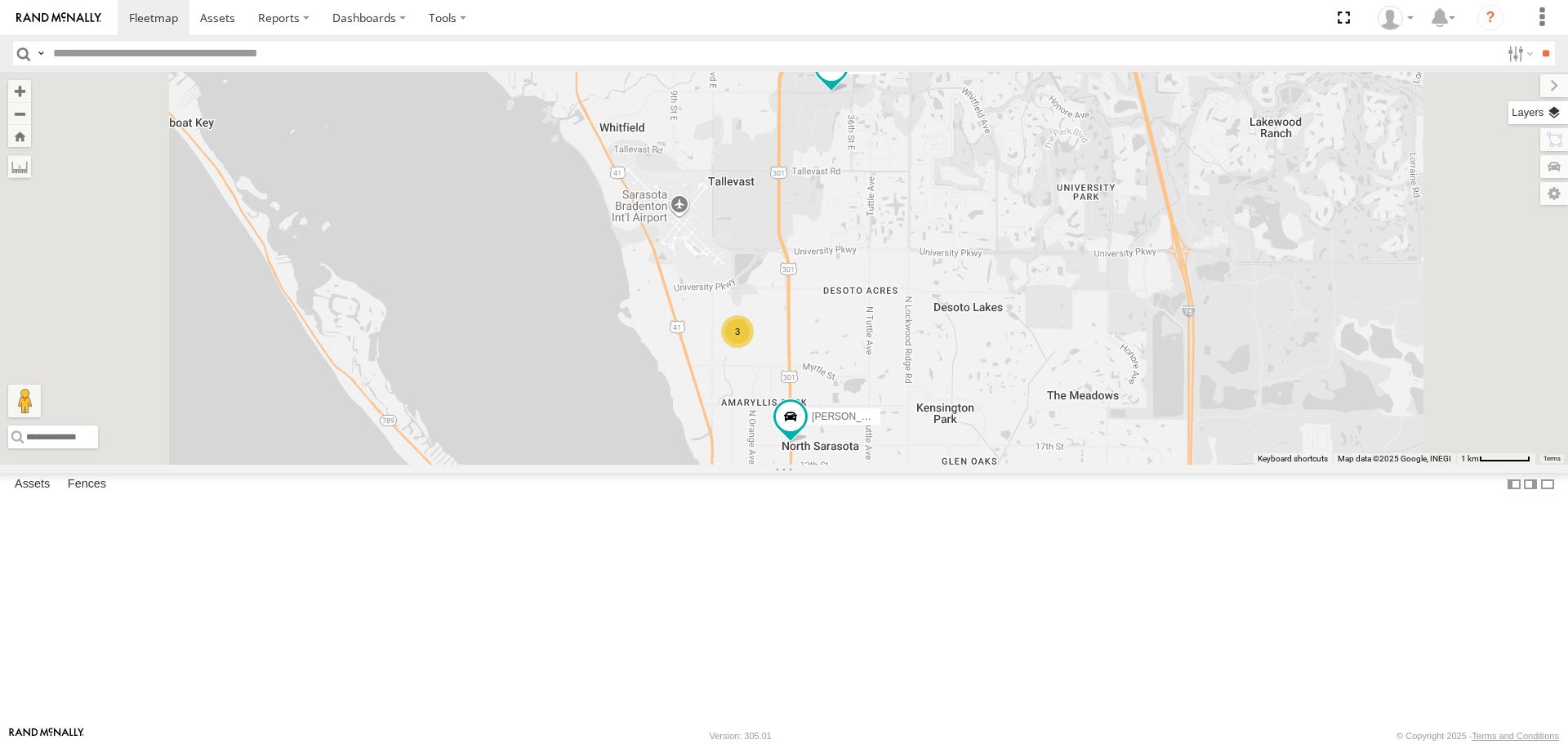
click at [1551, 114] on label at bounding box center [1538, 113] width 60 height 23
click at [0, 0] on span "Basemaps" at bounding box center [0, 0] width 0 height 0
click at [0, 0] on span "Roadmap" at bounding box center [0, 0] width 0 height 0
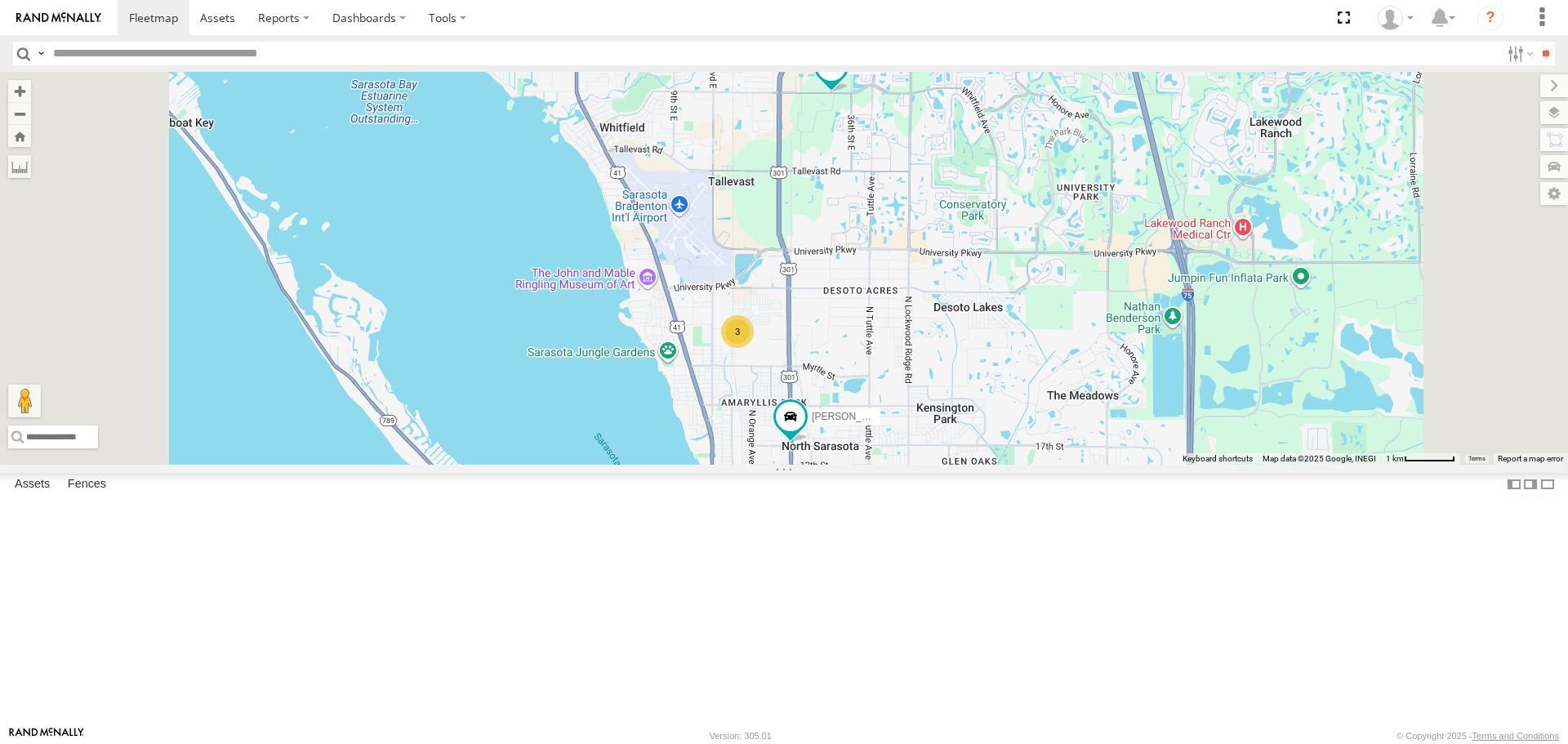
click at [0, 0] on span "Overlays" at bounding box center [0, 0] width 0 height 0
click at [0, 0] on span "Traffic" at bounding box center [0, 0] width 0 height 0
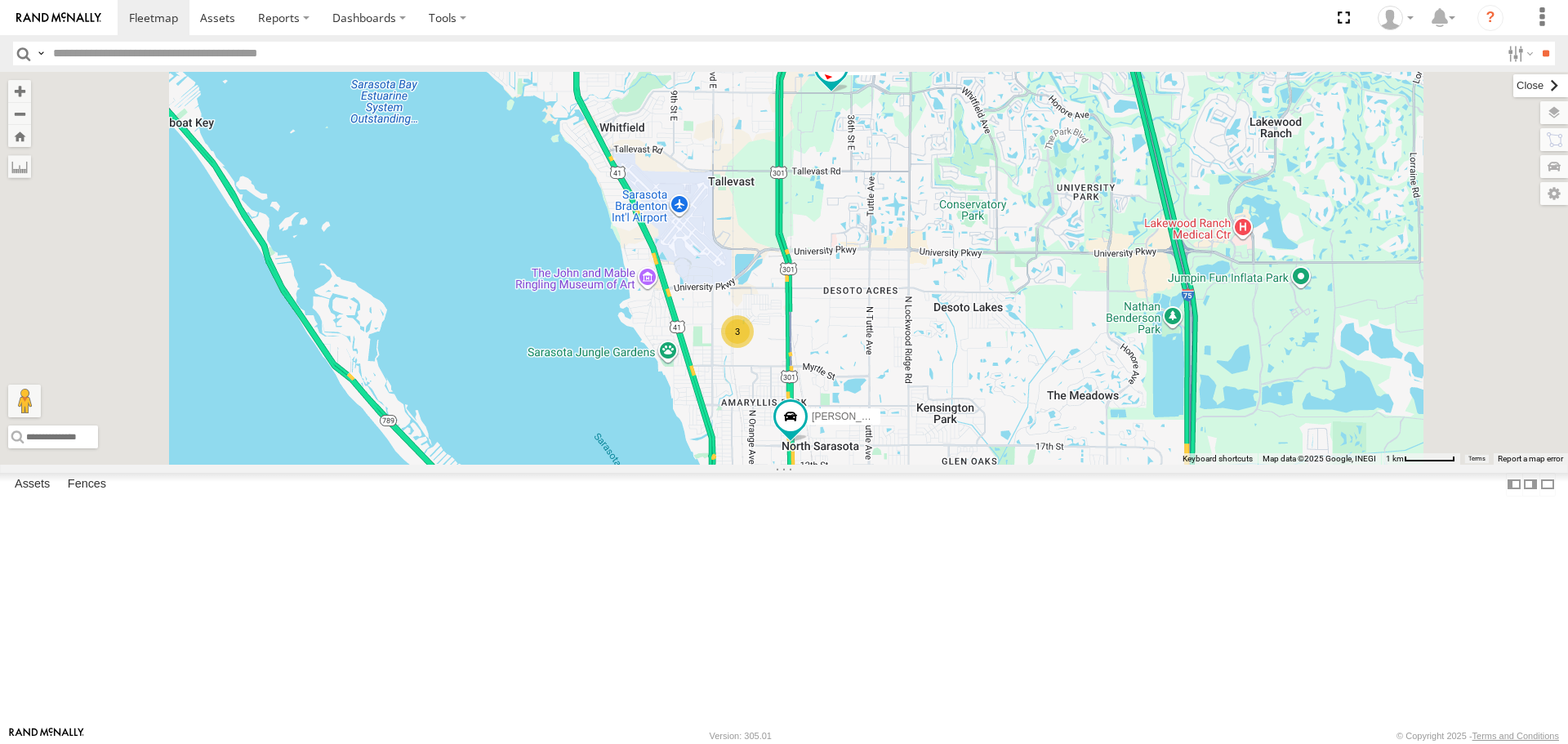
click at [1513, 88] on label at bounding box center [1540, 86] width 55 height 23
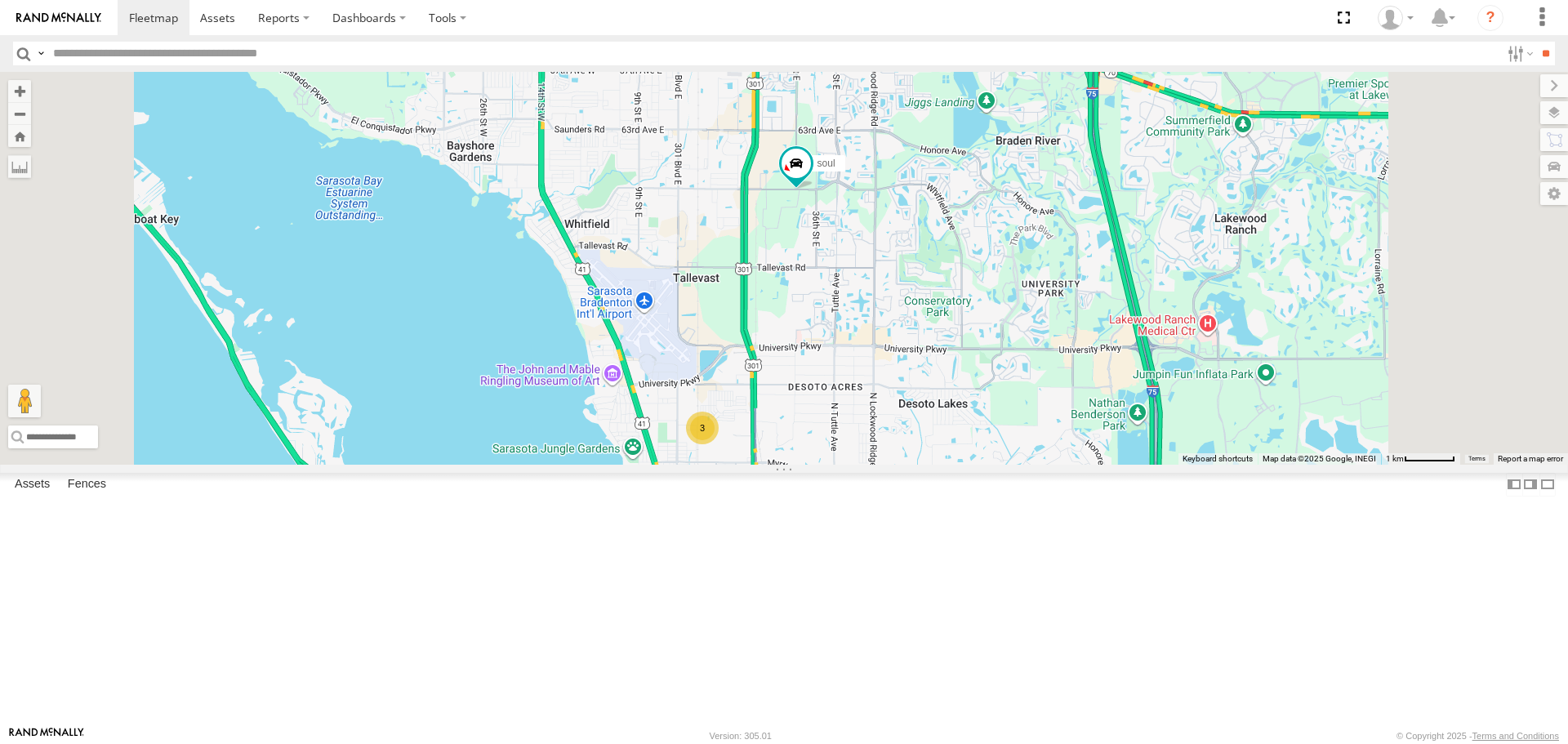
drag, startPoint x: 1023, startPoint y: 305, endPoint x: 984, endPoint y: 408, distance: 110.1
click at [987, 408] on div "3 soul [PERSON_NAME]" at bounding box center [784, 268] width 1568 height 392
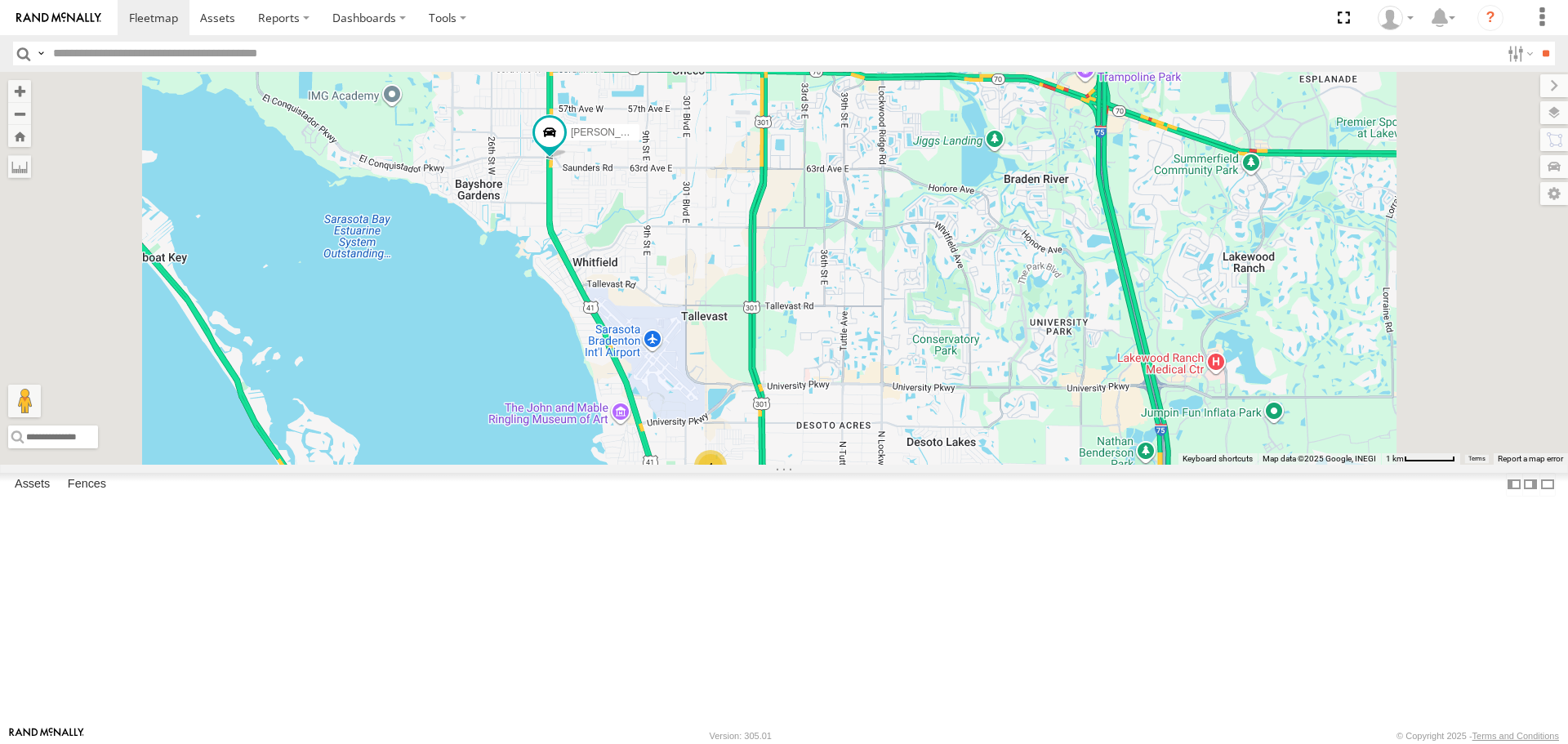
drag, startPoint x: 793, startPoint y: 297, endPoint x: 801, endPoint y: 357, distance: 60.5
click at [801, 357] on div "[PERSON_NAME] 4" at bounding box center [784, 268] width 1568 height 392
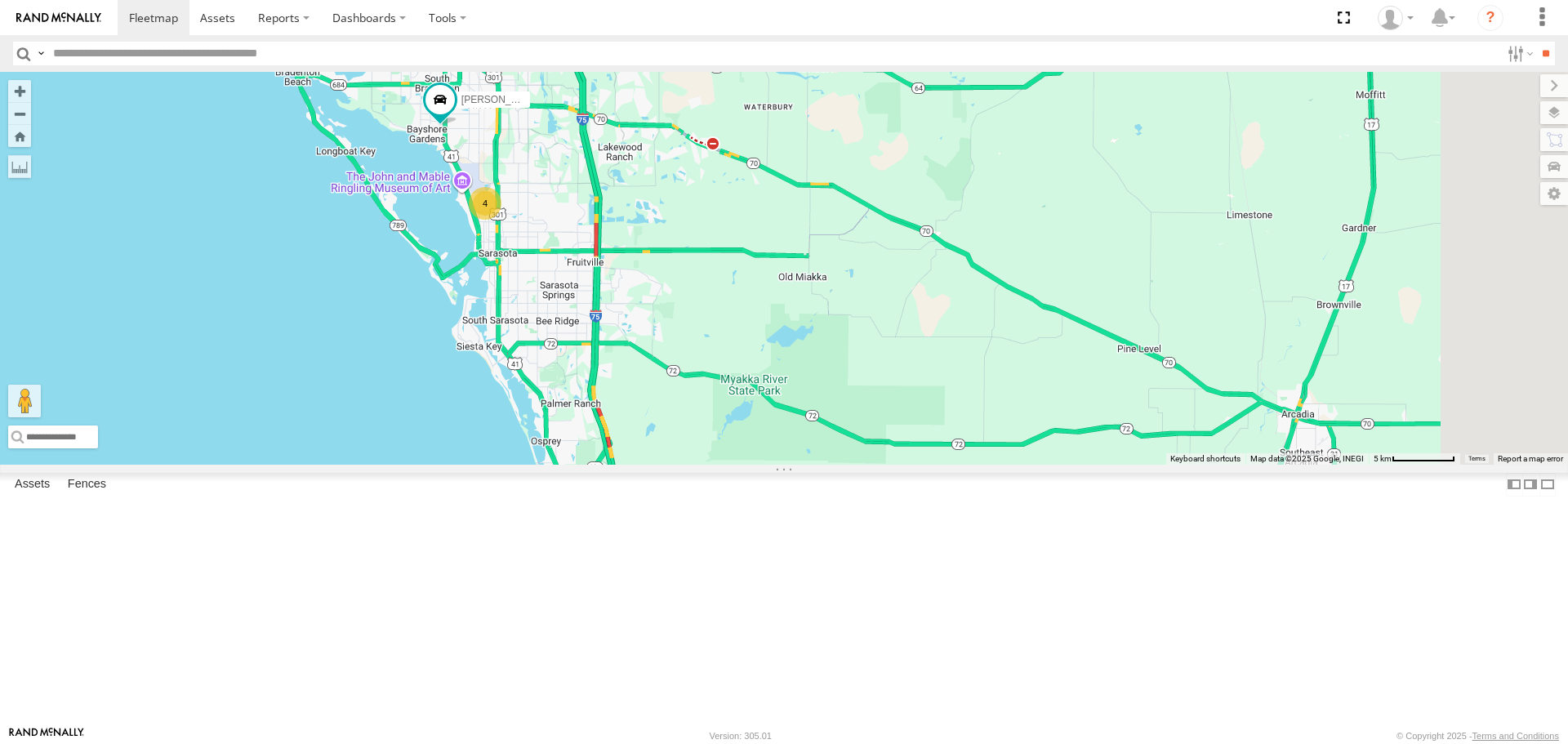
drag, startPoint x: 835, startPoint y: 495, endPoint x: 750, endPoint y: 381, distance: 142.2
click at [750, 381] on div "[PERSON_NAME] 4" at bounding box center [784, 268] width 1568 height 392
